Goal: Task Accomplishment & Management: Manage account settings

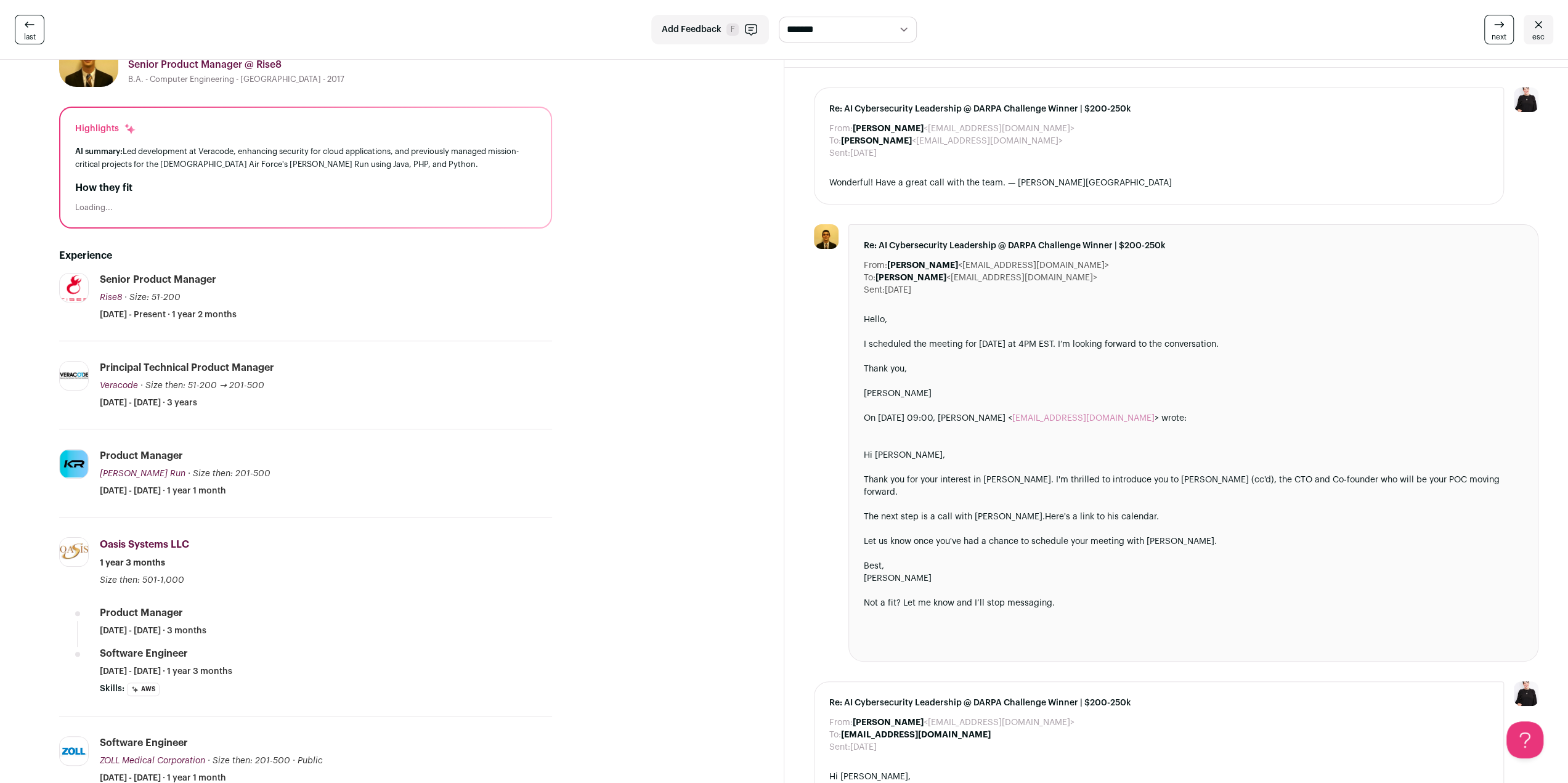
click at [1549, 33] on link "esc" at bounding box center [1539, 29] width 29 height 29
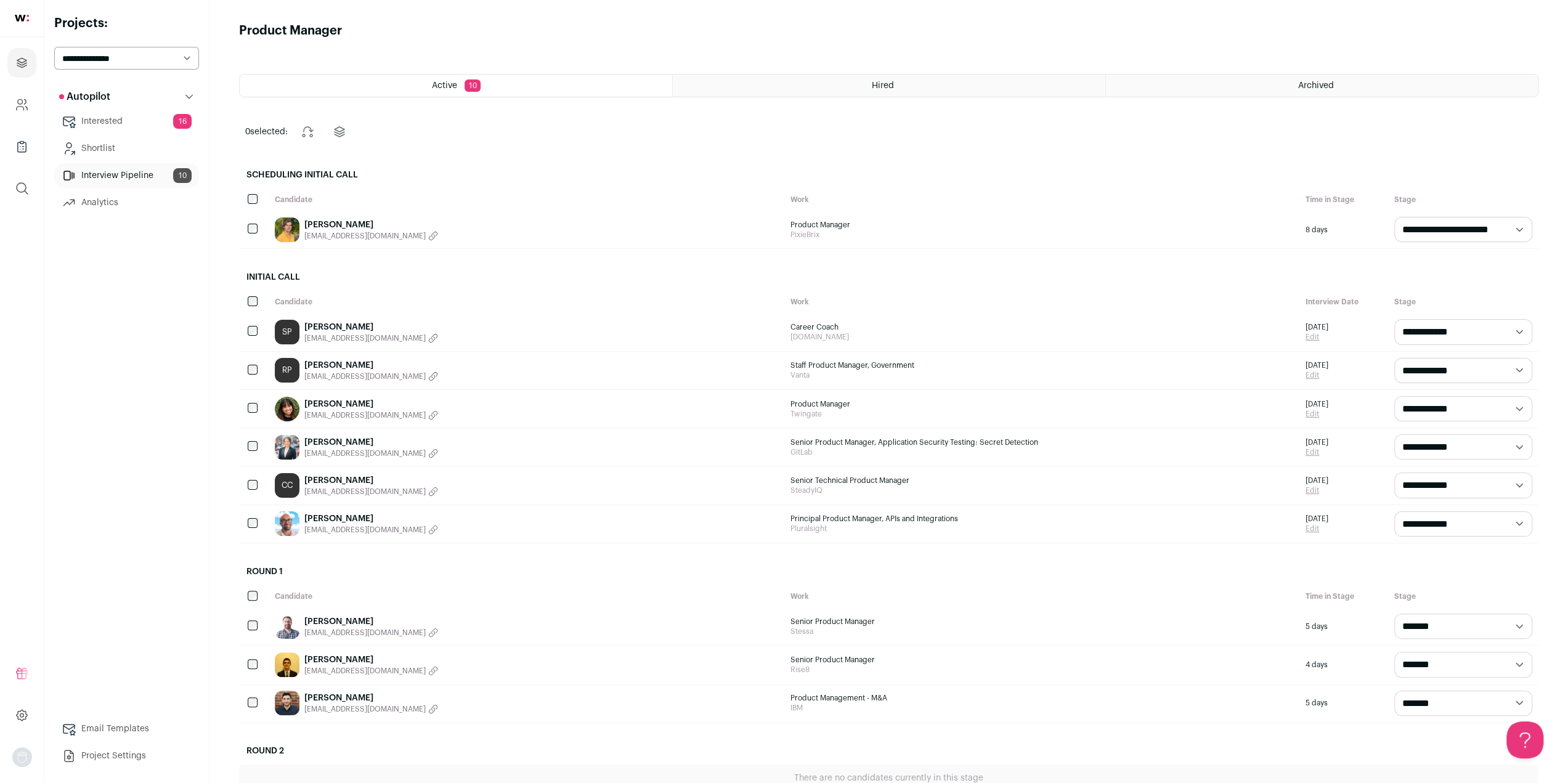
click at [355, 512] on link "[PERSON_NAME]" at bounding box center [371, 518] width 134 height 12
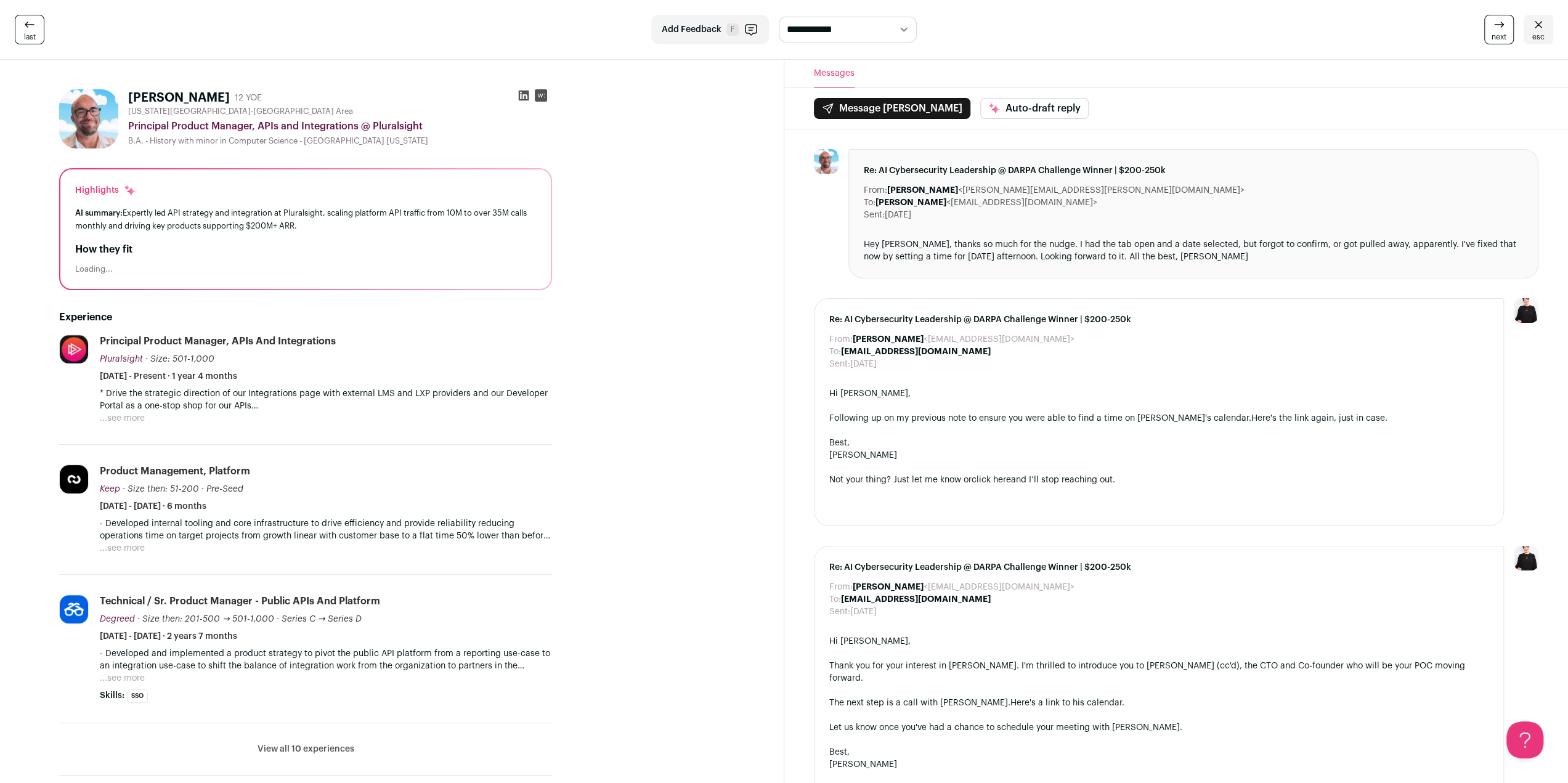
click at [520, 93] on icon at bounding box center [524, 96] width 11 height 11
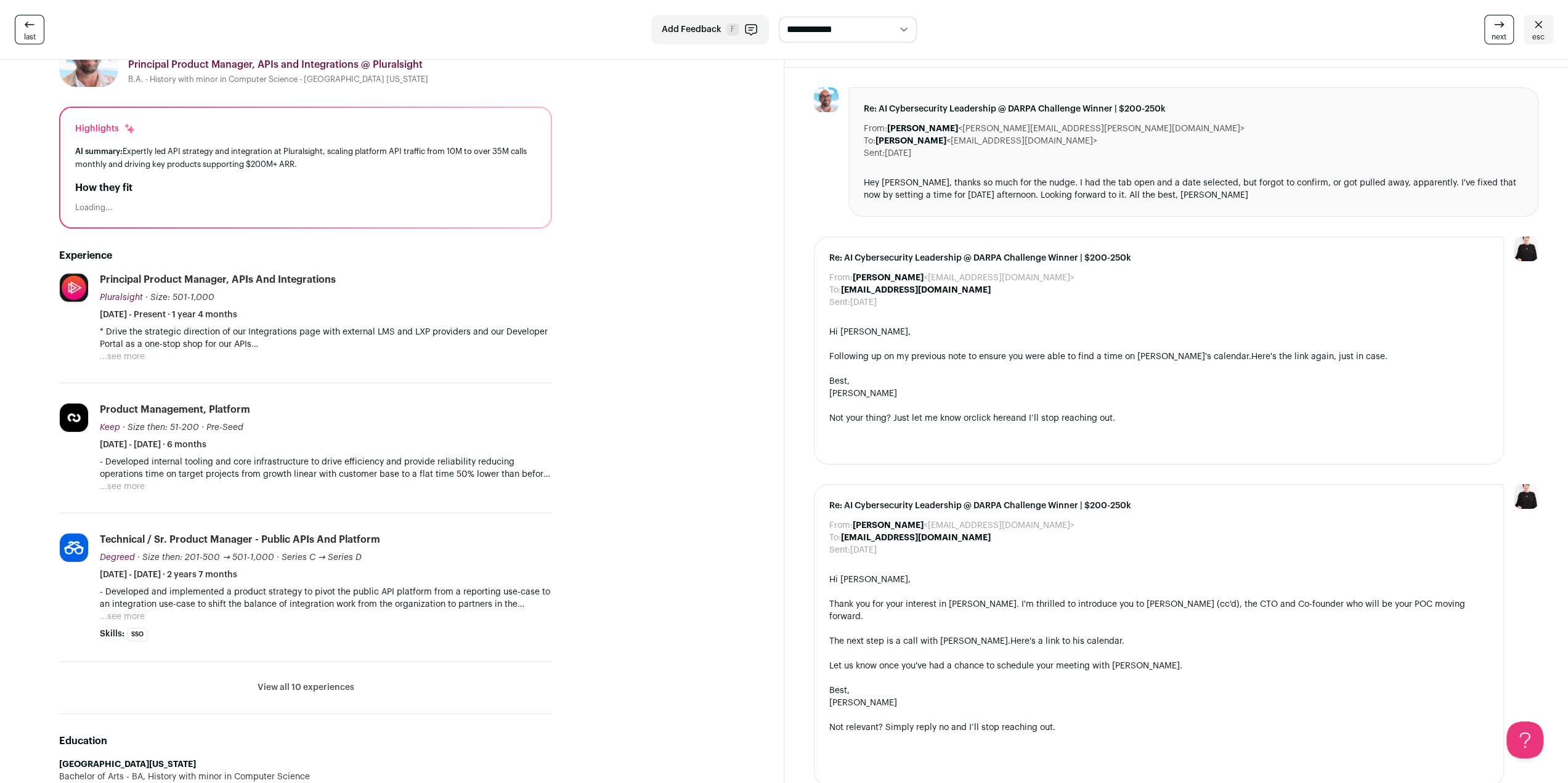
scroll to position [123, 0]
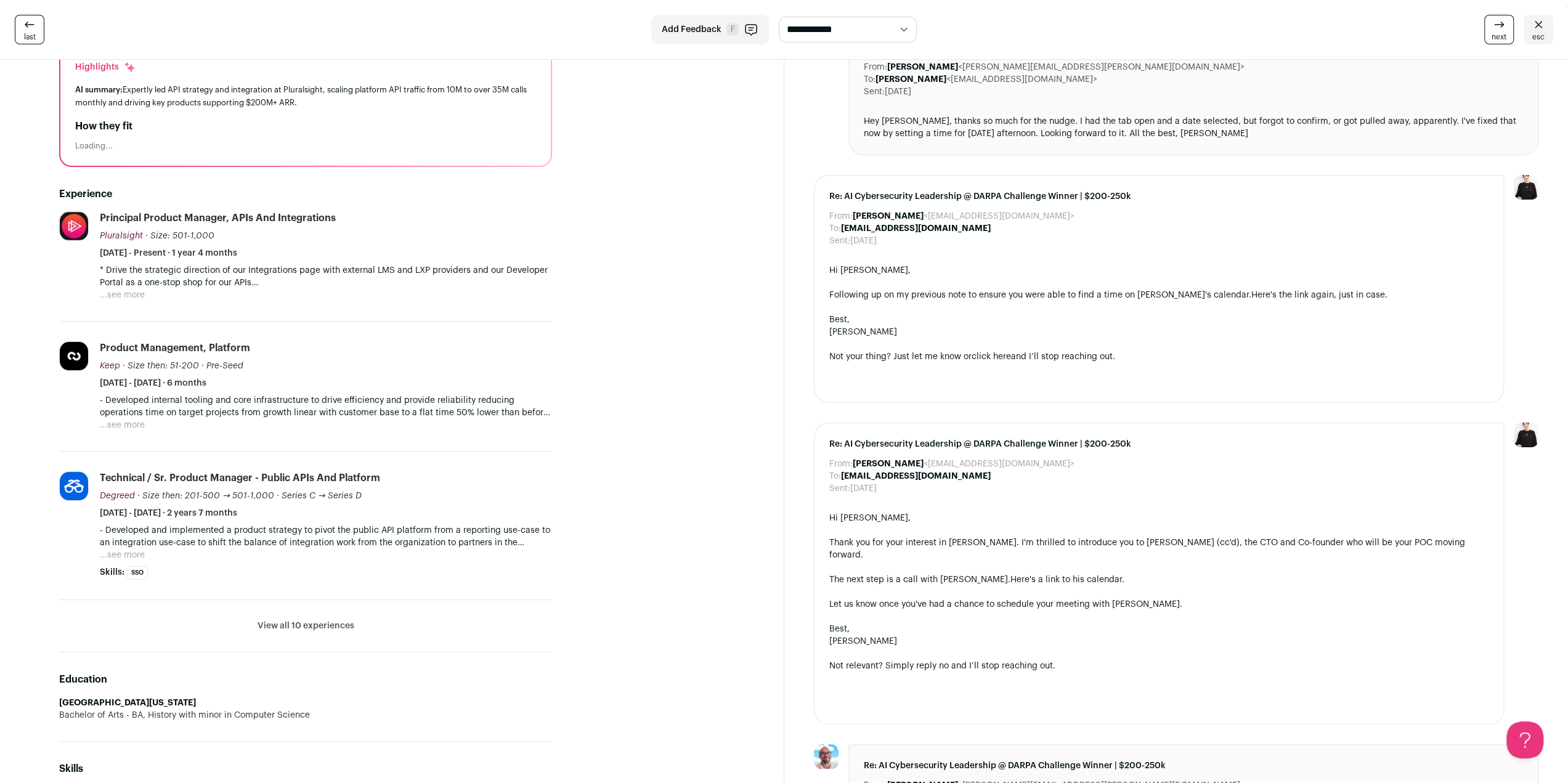
click at [138, 555] on button "...see more" at bounding box center [122, 555] width 45 height 12
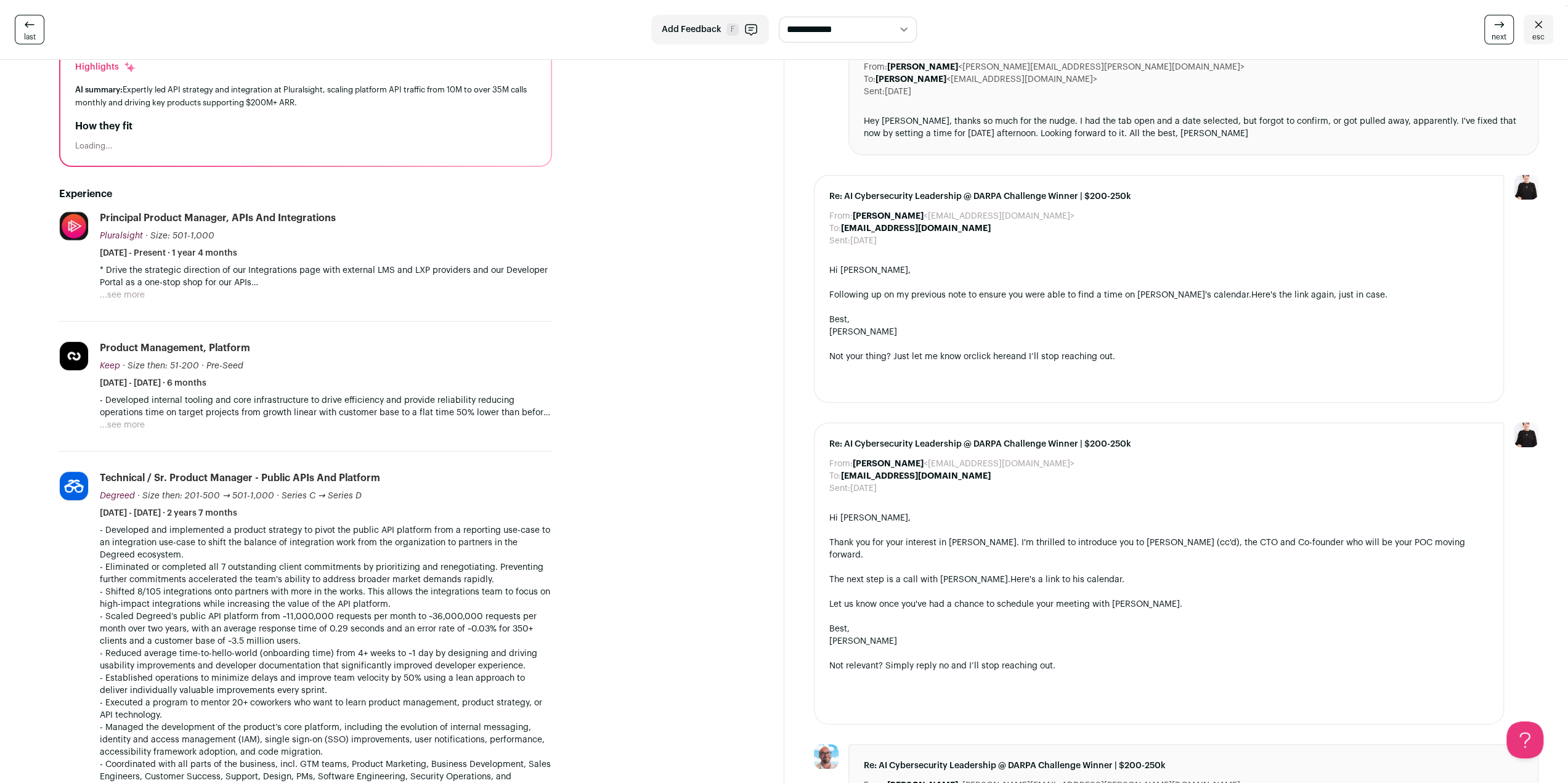
click at [123, 424] on button "...see more" at bounding box center [122, 425] width 45 height 12
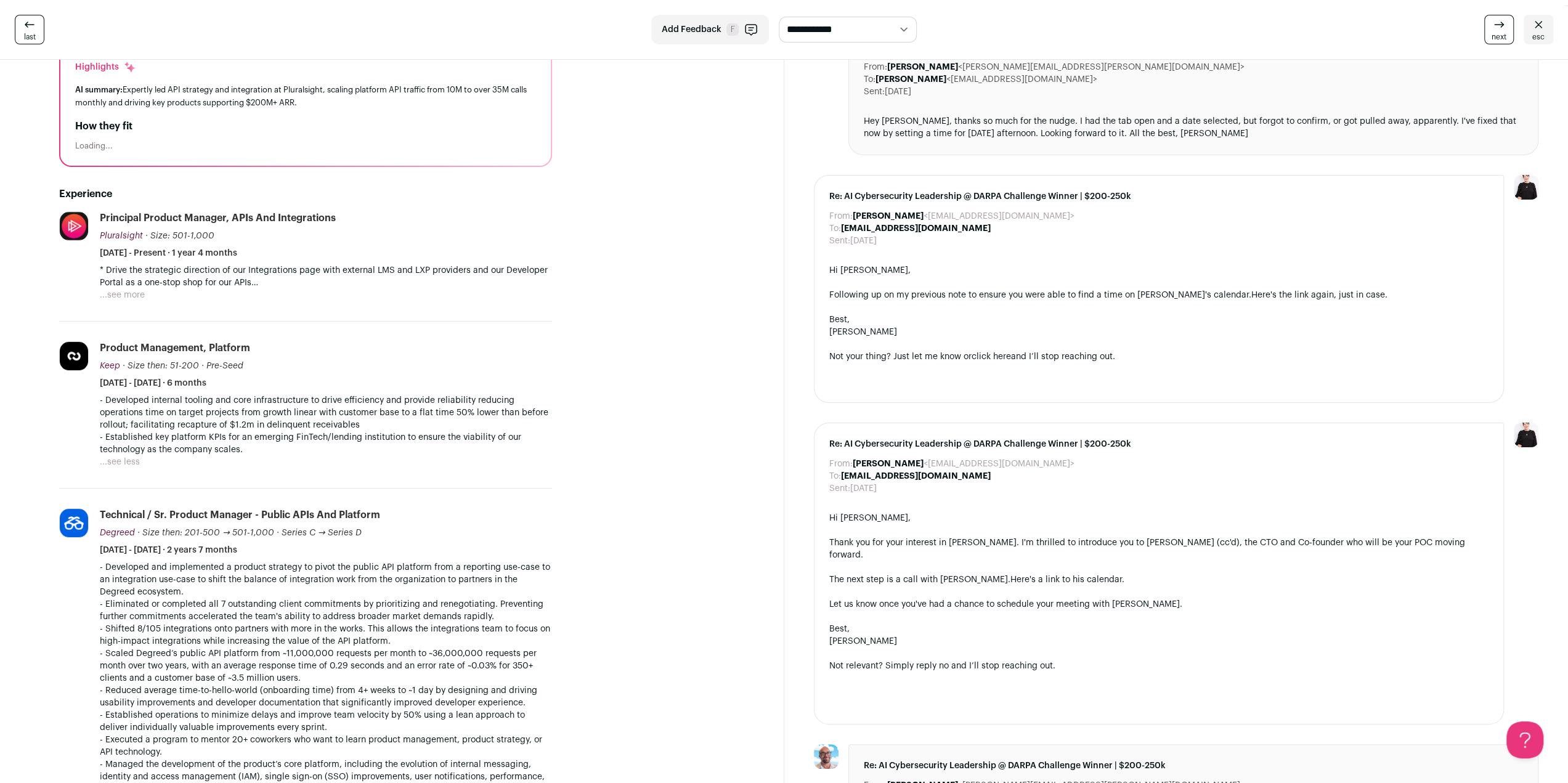
click at [137, 294] on button "...see more" at bounding box center [122, 295] width 45 height 12
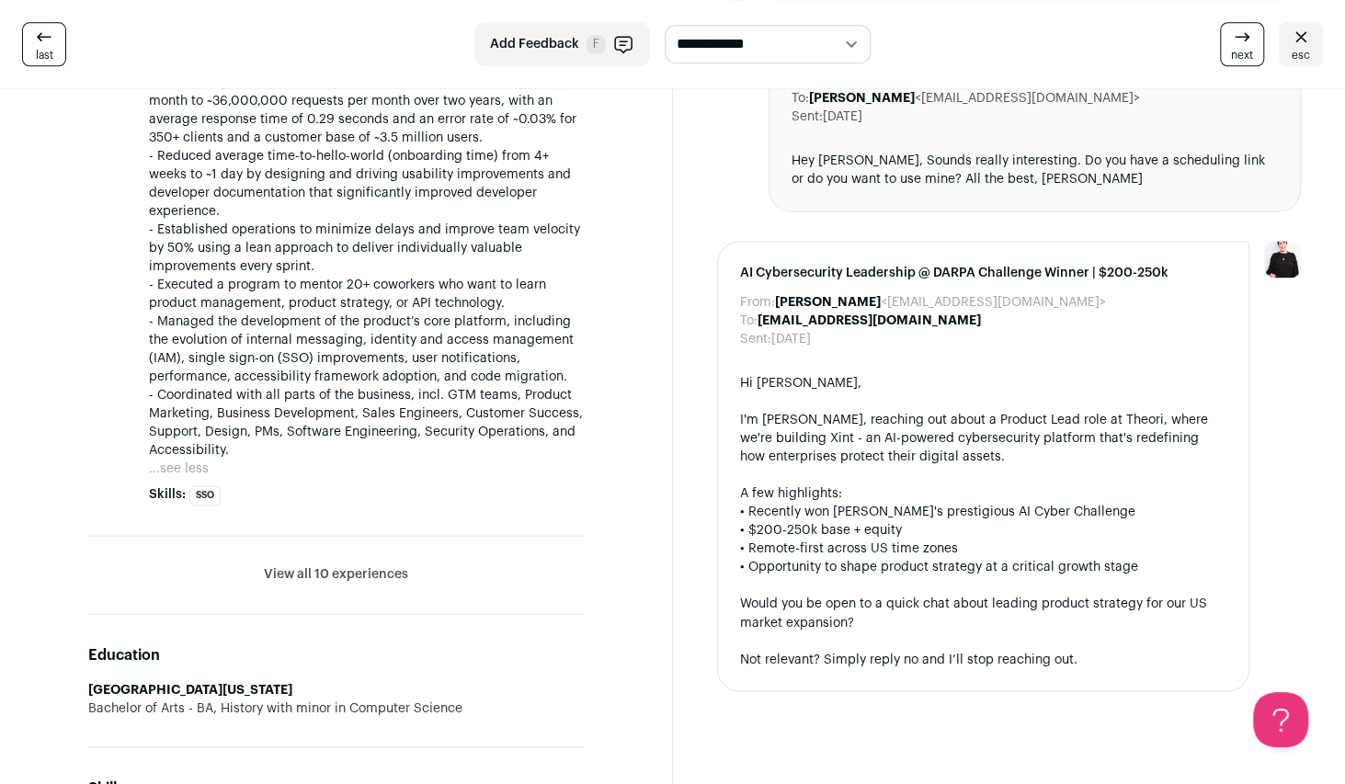
scroll to position [1471, 0]
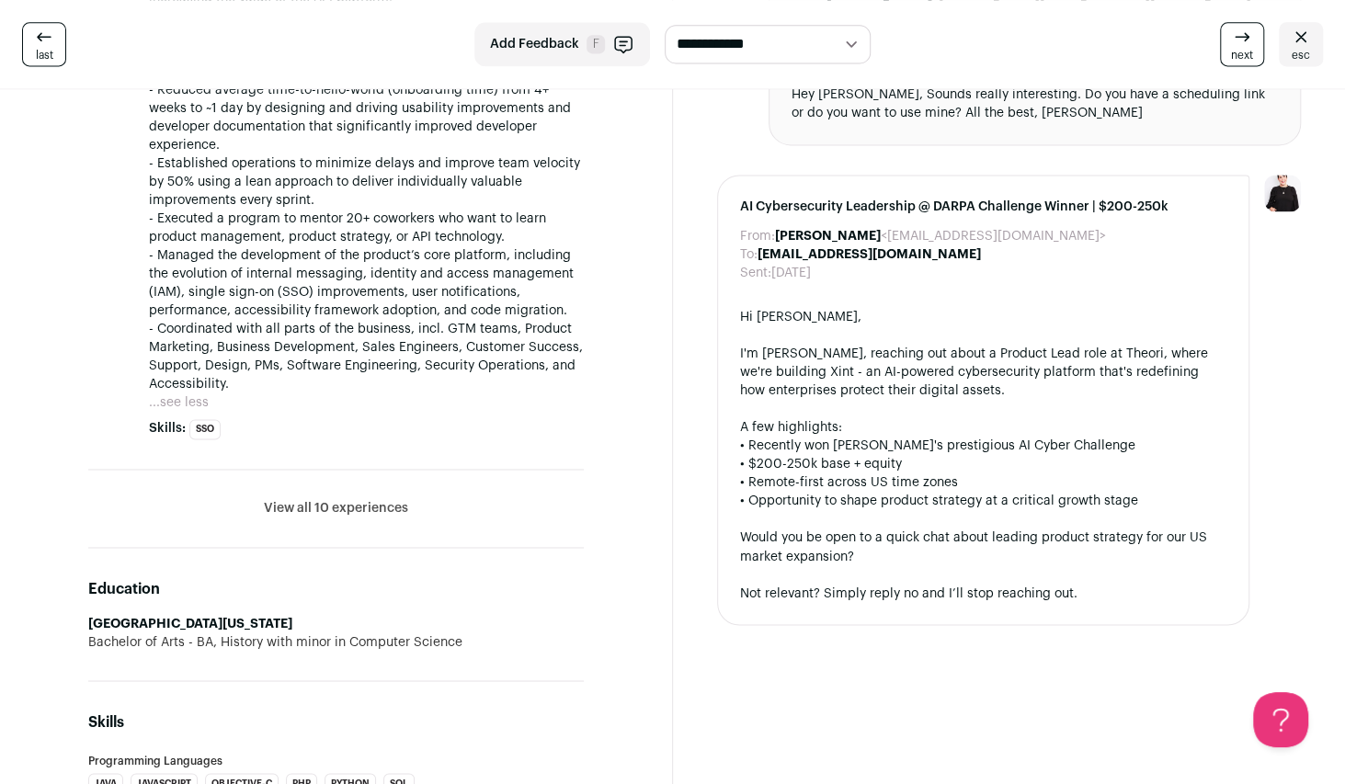
click at [370, 515] on button "View all 10 experiences" at bounding box center [336, 508] width 144 height 18
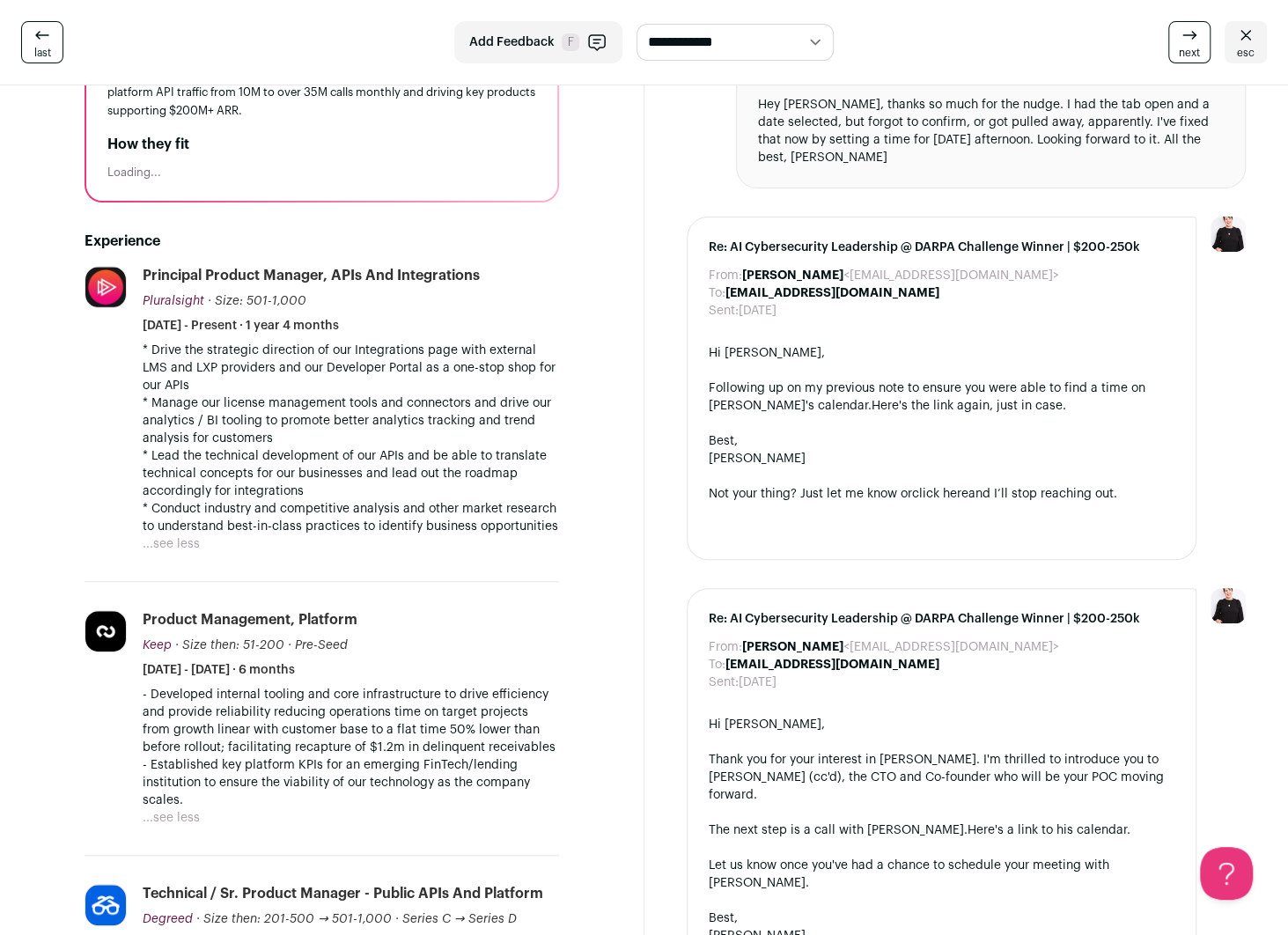
scroll to position [176, 0]
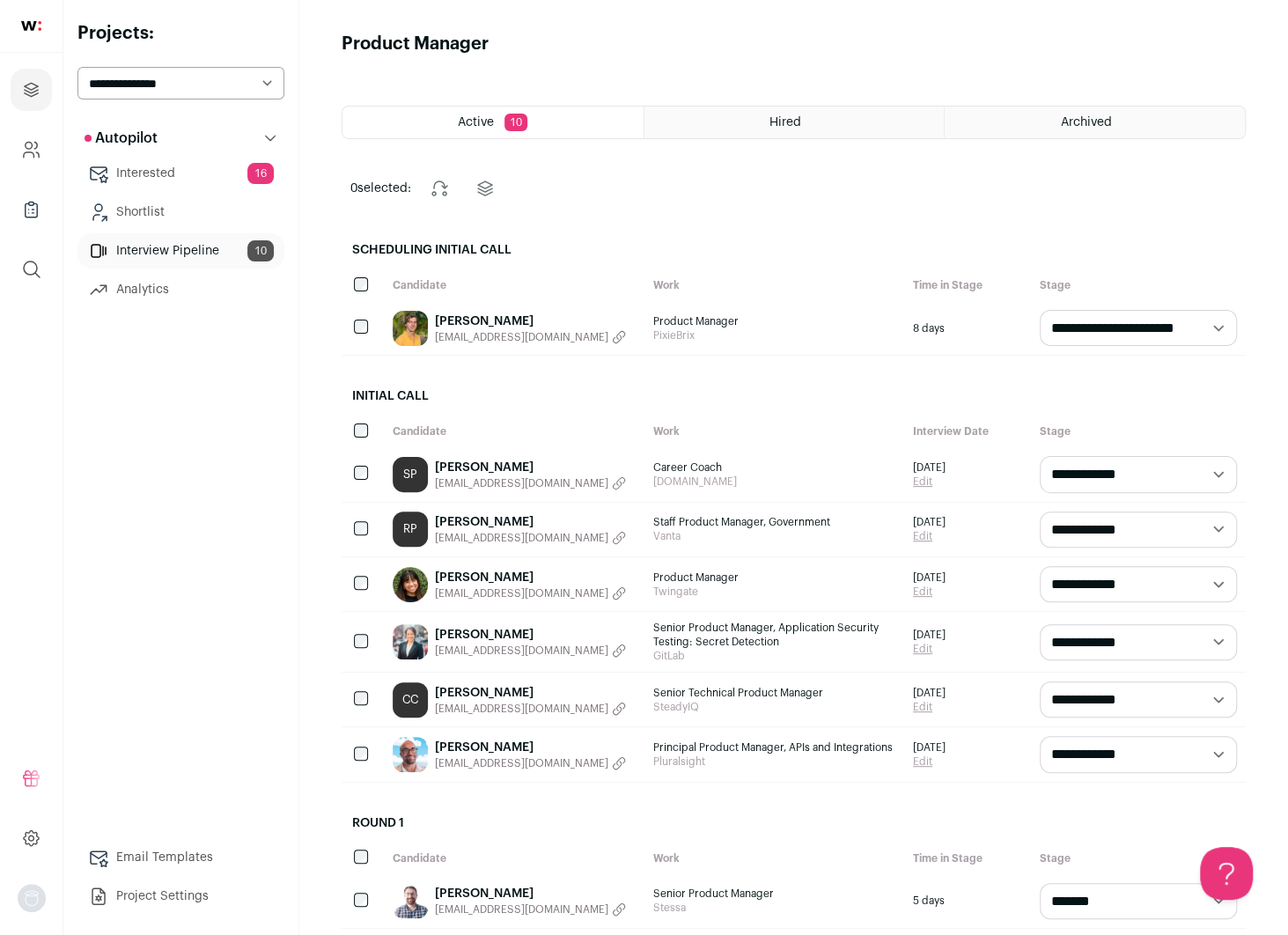
click at [512, 639] on link "[PERSON_NAME]" at bounding box center [531, 635] width 192 height 17
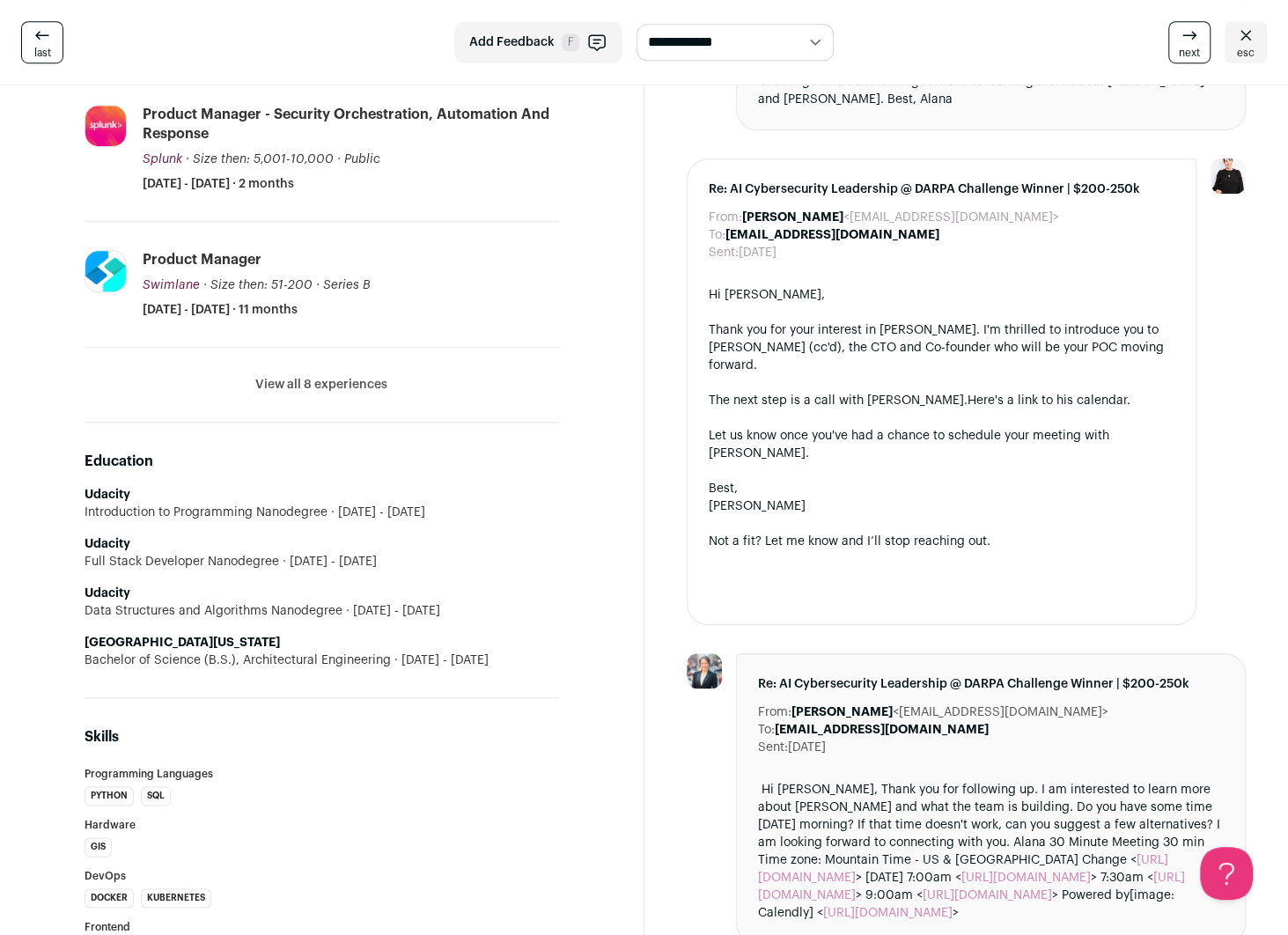
scroll to position [792, 0]
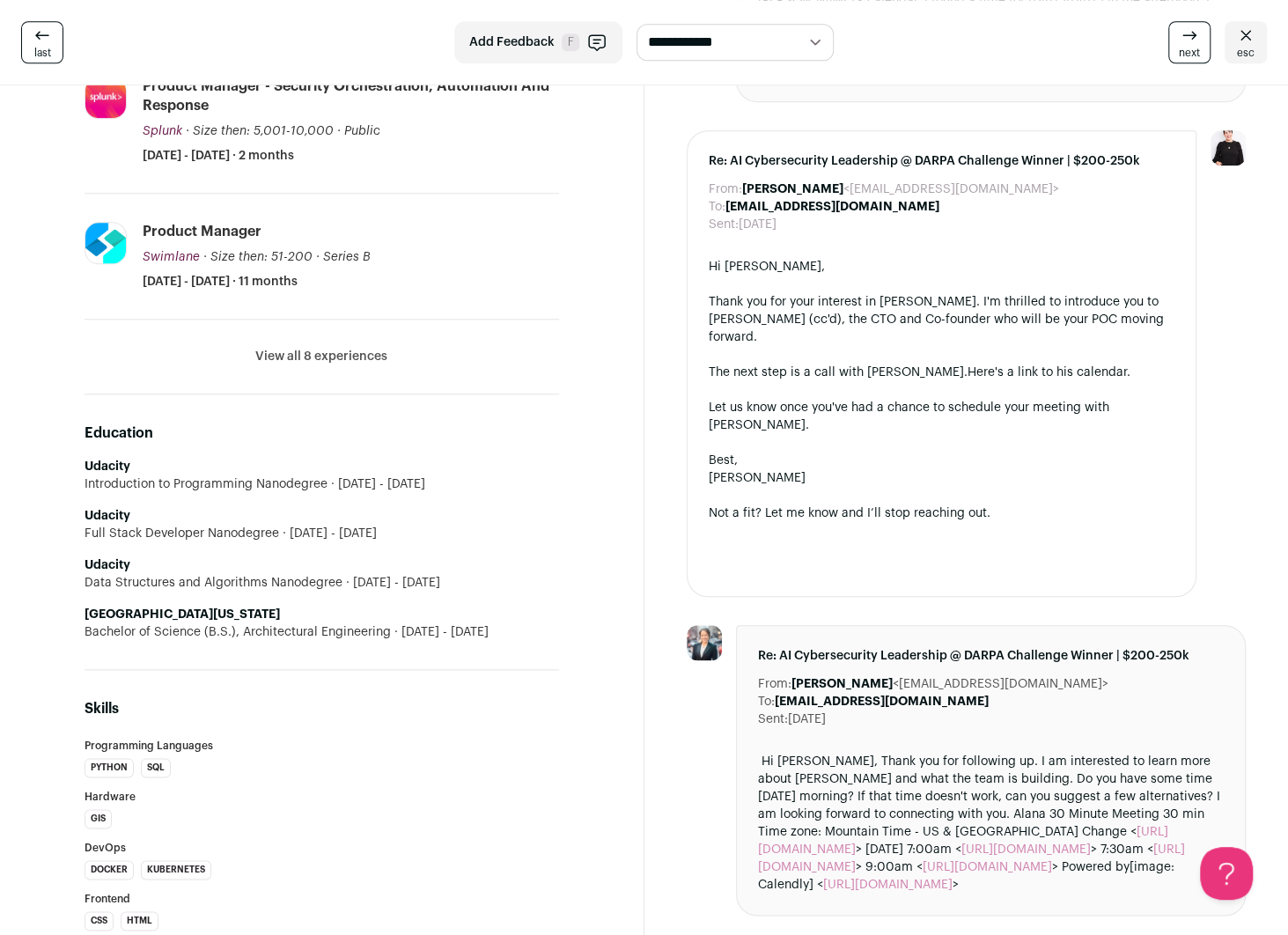
click at [329, 361] on button "View all 8 experiences" at bounding box center [322, 356] width 132 height 17
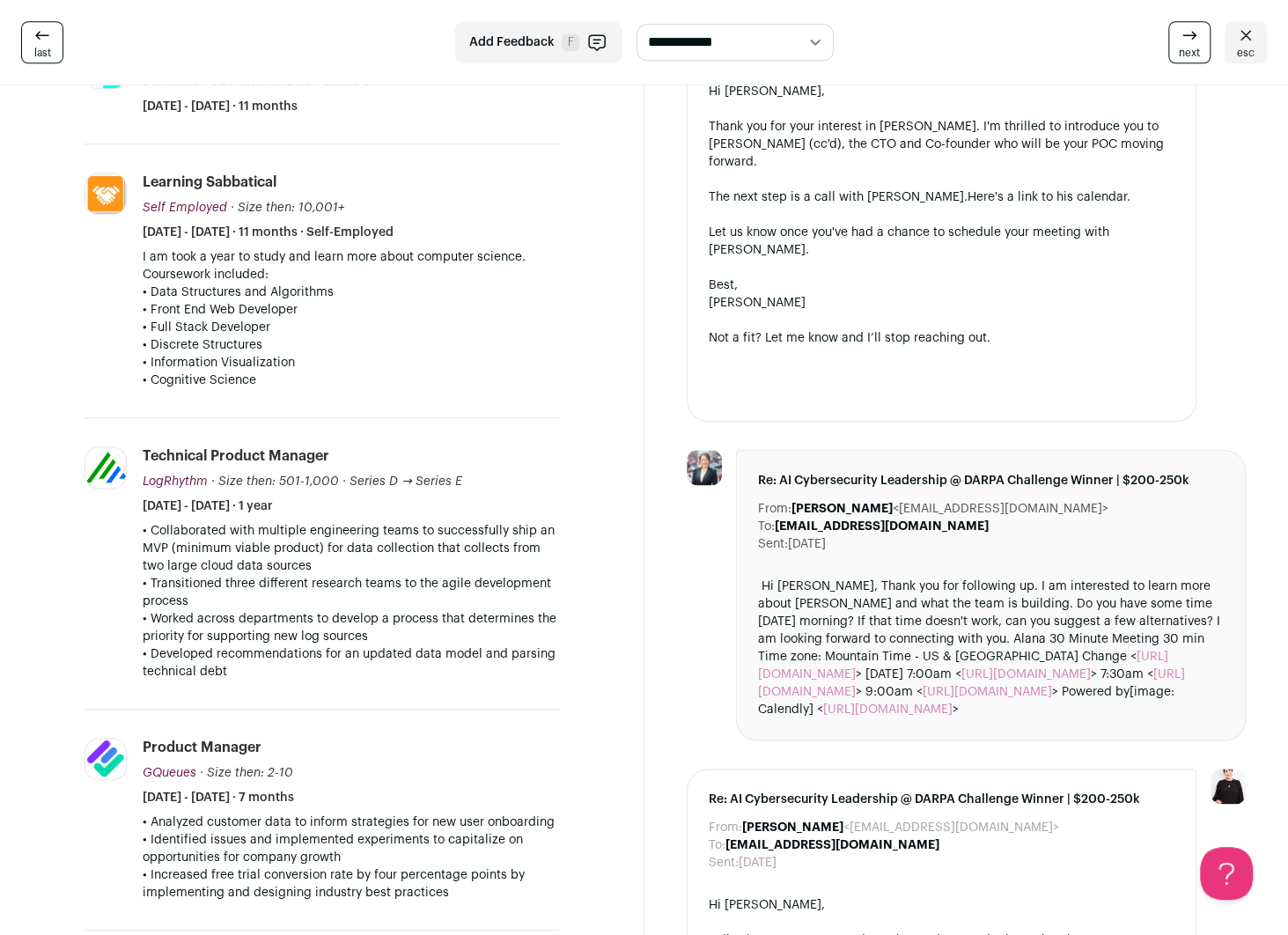
scroll to position [969, 0]
